Goal: Transaction & Acquisition: Purchase product/service

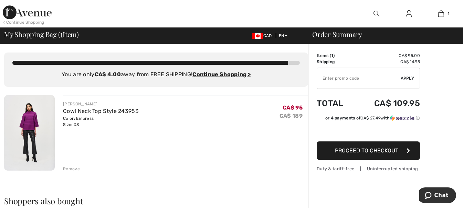
click at [33, 22] on div "< Continue Shopping" at bounding box center [24, 22] width 42 height 6
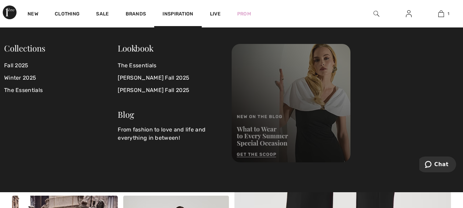
scroll to position [69, 0]
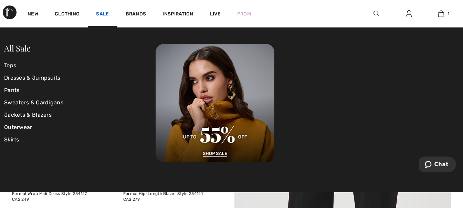
click at [98, 14] on link "Sale" at bounding box center [102, 14] width 13 height 7
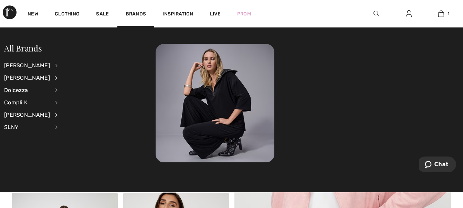
scroll to position [161, 0]
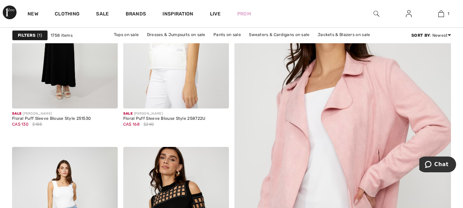
click at [301, 34] on div "All Sale Tops Dresses & Jumpsuits Pants Sweaters & Cardigans Jackets & Blazers …" at bounding box center [231, 44] width 463 height 33
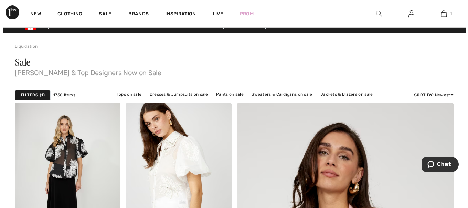
scroll to position [0, 0]
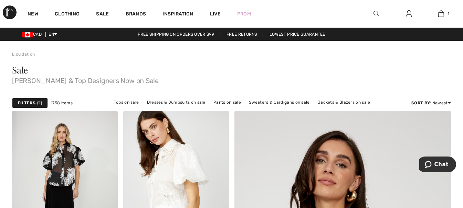
click at [376, 13] on img at bounding box center [376, 14] width 6 height 8
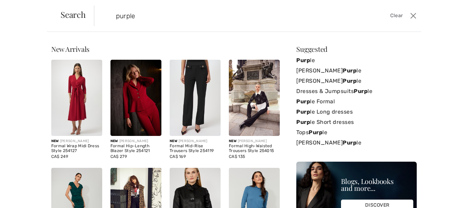
type input "purple"
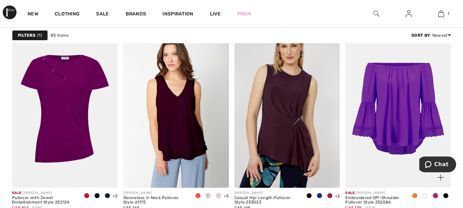
scroll to position [642, 0]
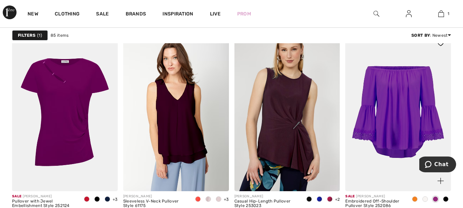
click at [395, 104] on img at bounding box center [398, 112] width 106 height 158
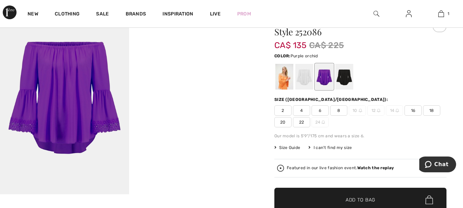
scroll to position [46, 0]
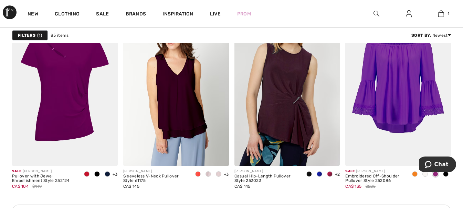
scroll to position [688, 0]
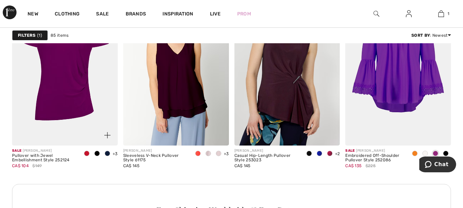
click at [62, 109] on img at bounding box center [65, 66] width 106 height 158
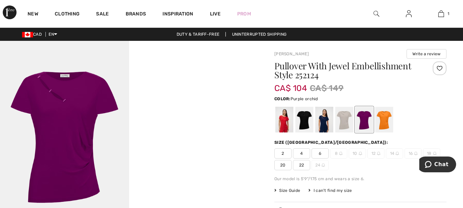
click at [68, 134] on img at bounding box center [64, 137] width 129 height 193
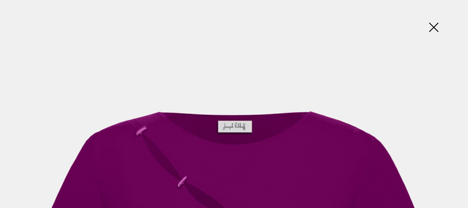
click at [431, 26] on img at bounding box center [433, 27] width 34 height 35
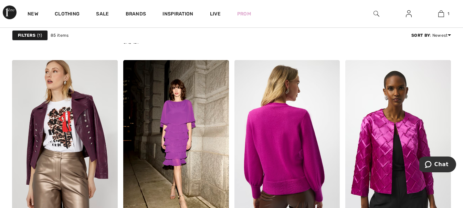
scroll to position [413, 0]
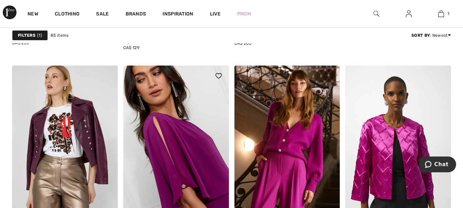
click at [171, 154] on img at bounding box center [176, 145] width 106 height 158
